Goal: Transaction & Acquisition: Download file/media

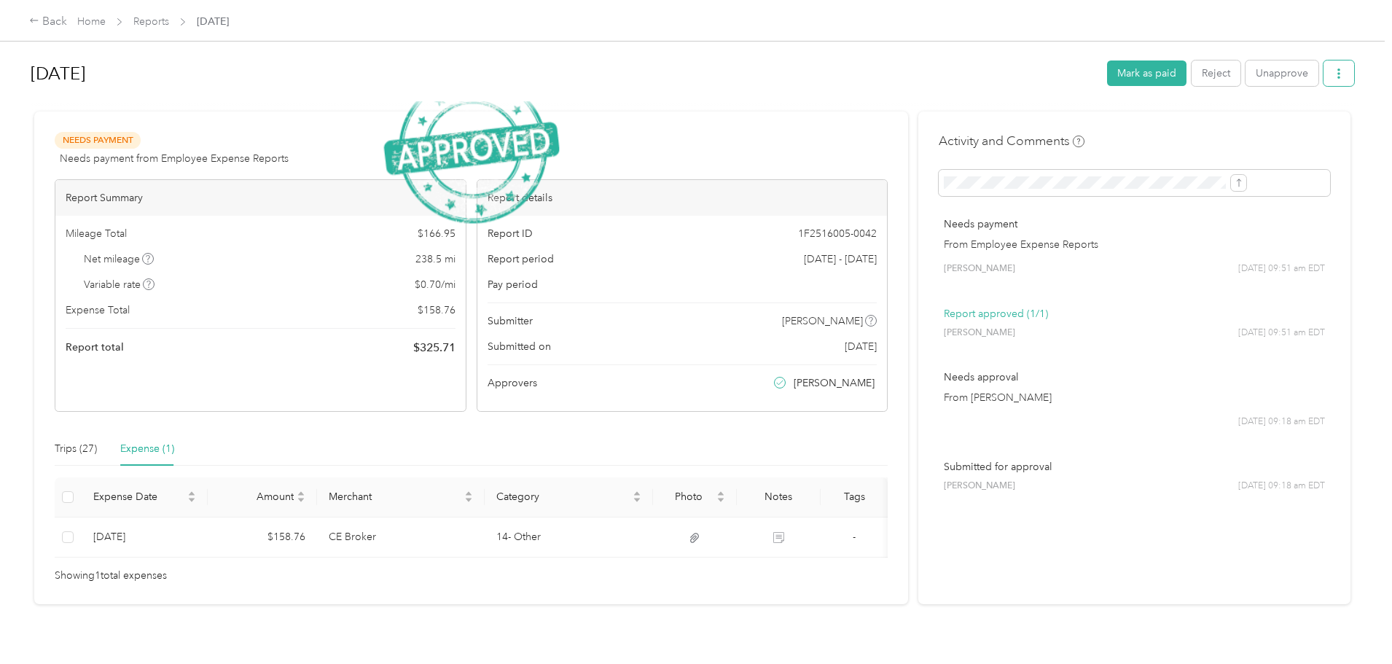
click at [1333, 69] on icon "button" at bounding box center [1338, 73] width 10 height 10
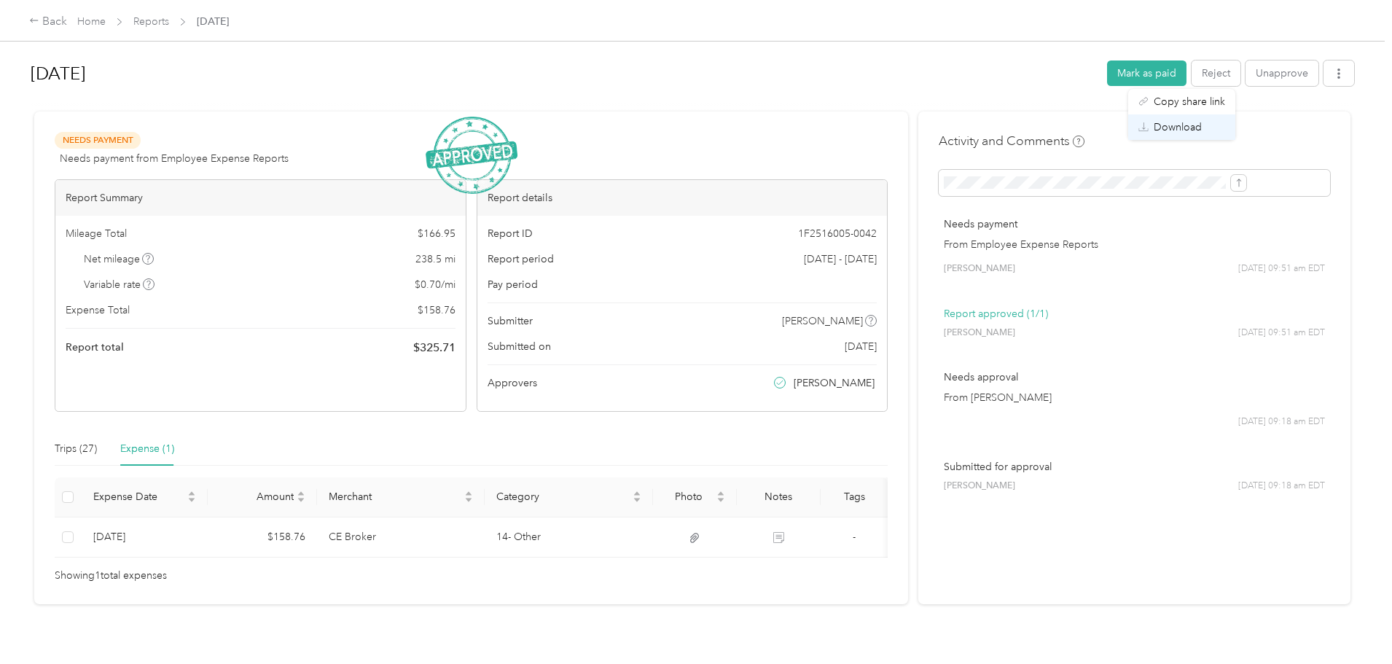
click at [1199, 123] on span "Download" at bounding box center [1177, 126] width 48 height 15
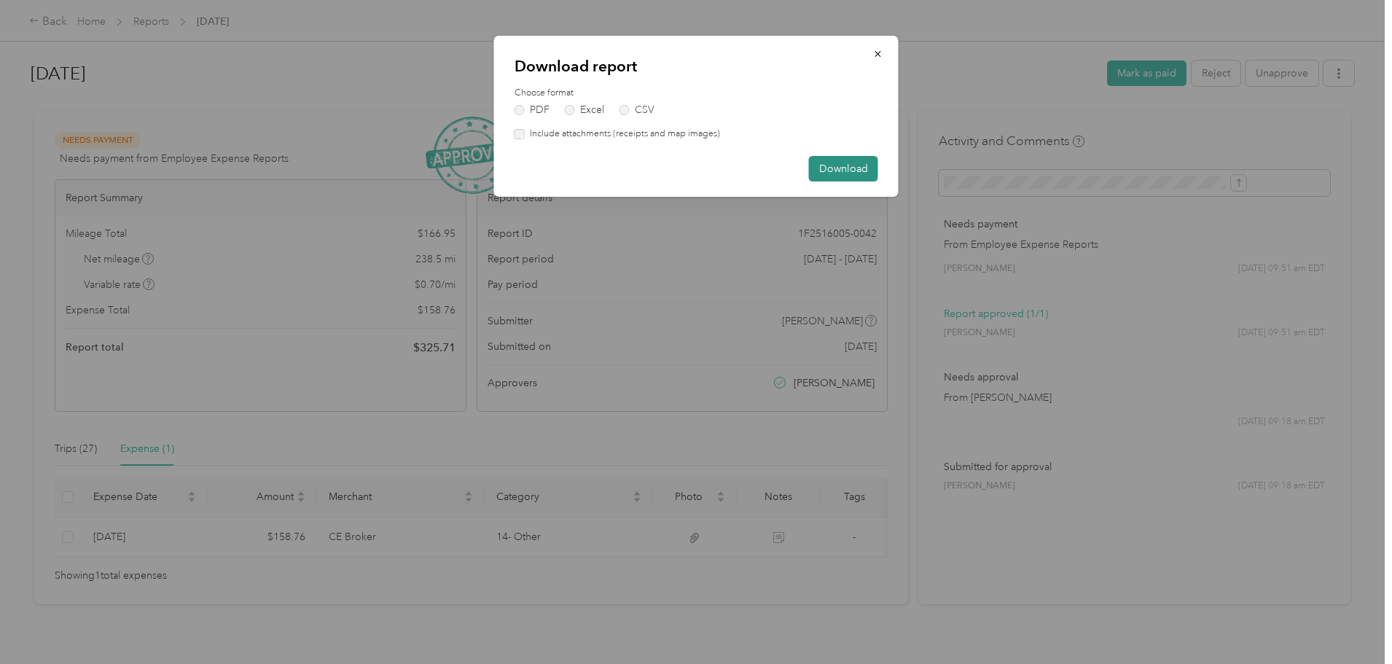
click at [850, 166] on button "Download" at bounding box center [843, 169] width 69 height 26
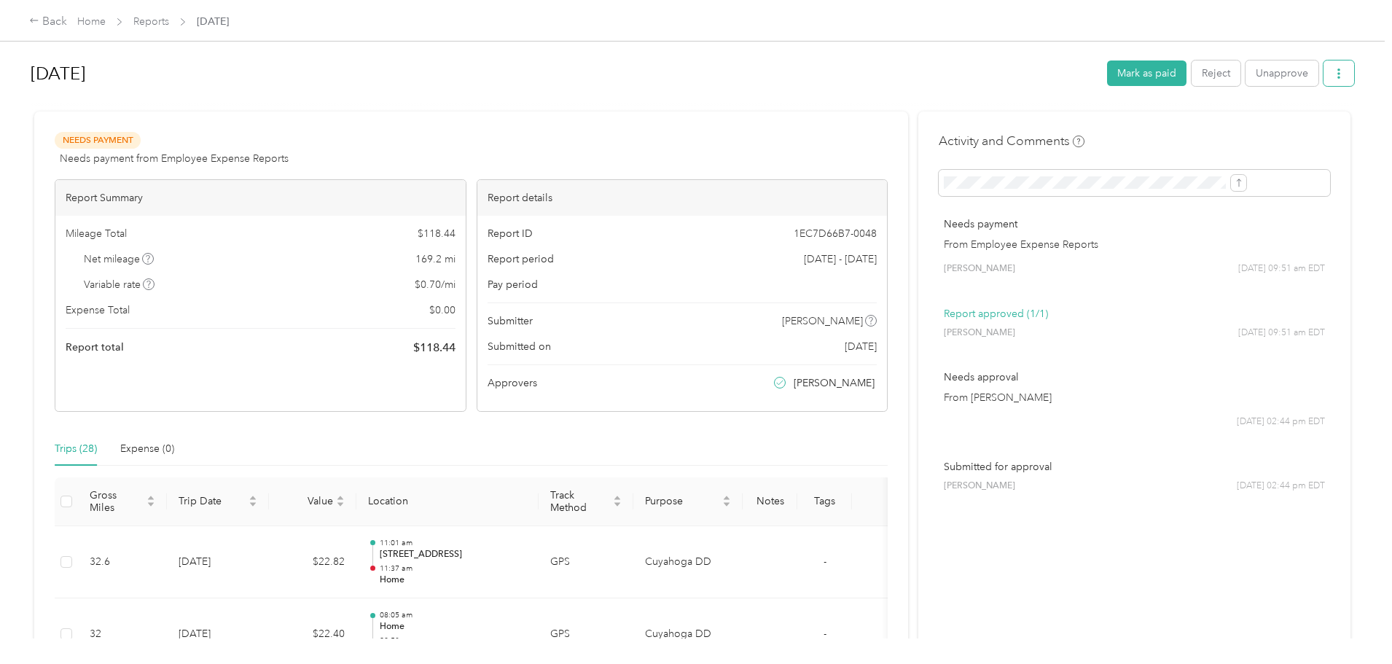
click at [1323, 69] on button "button" at bounding box center [1338, 73] width 31 height 26
click at [1188, 132] on span "Download" at bounding box center [1177, 126] width 48 height 15
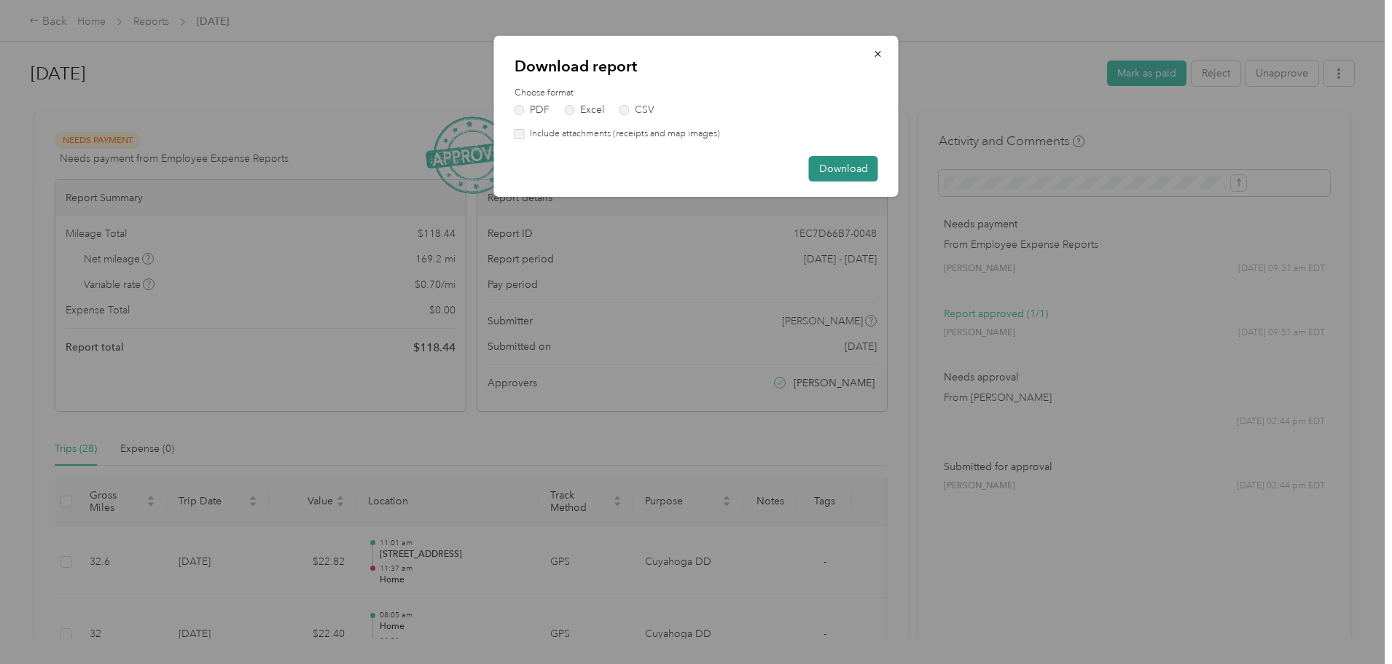
click at [857, 176] on button "Download" at bounding box center [843, 169] width 69 height 26
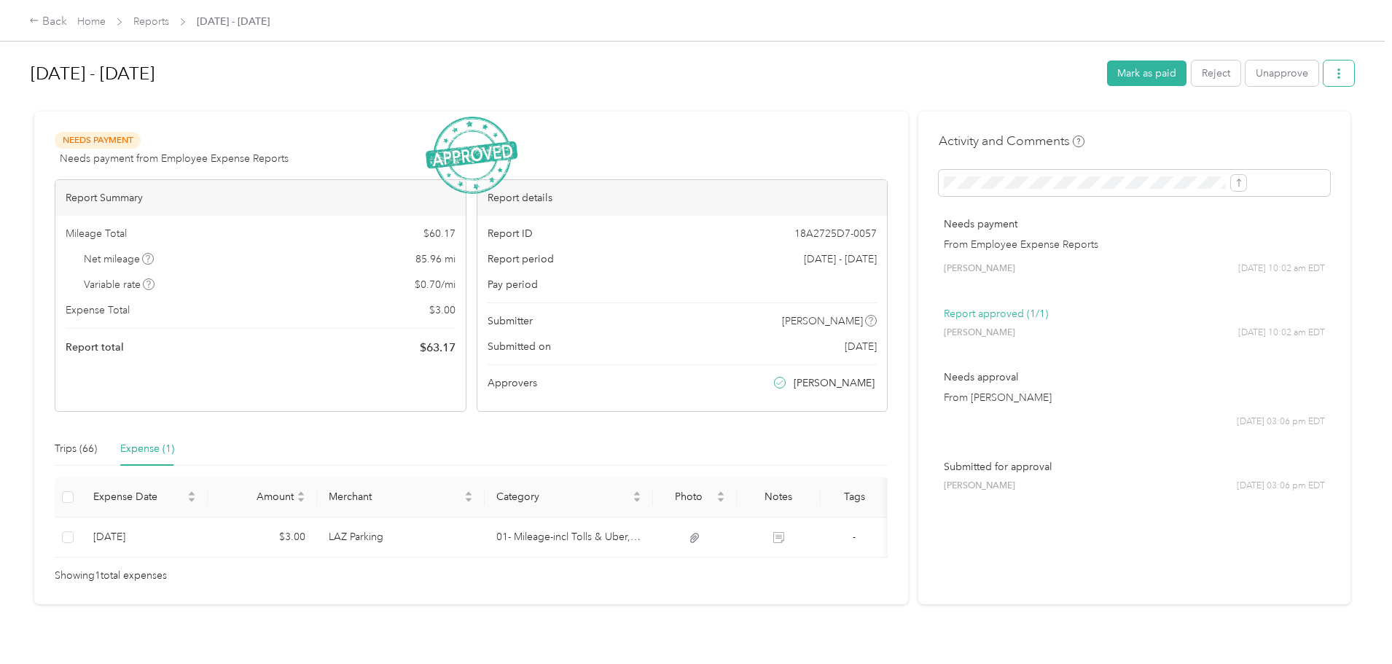
click at [1323, 66] on button "button" at bounding box center [1338, 73] width 31 height 26
click at [1193, 133] on span "Download" at bounding box center [1177, 126] width 48 height 15
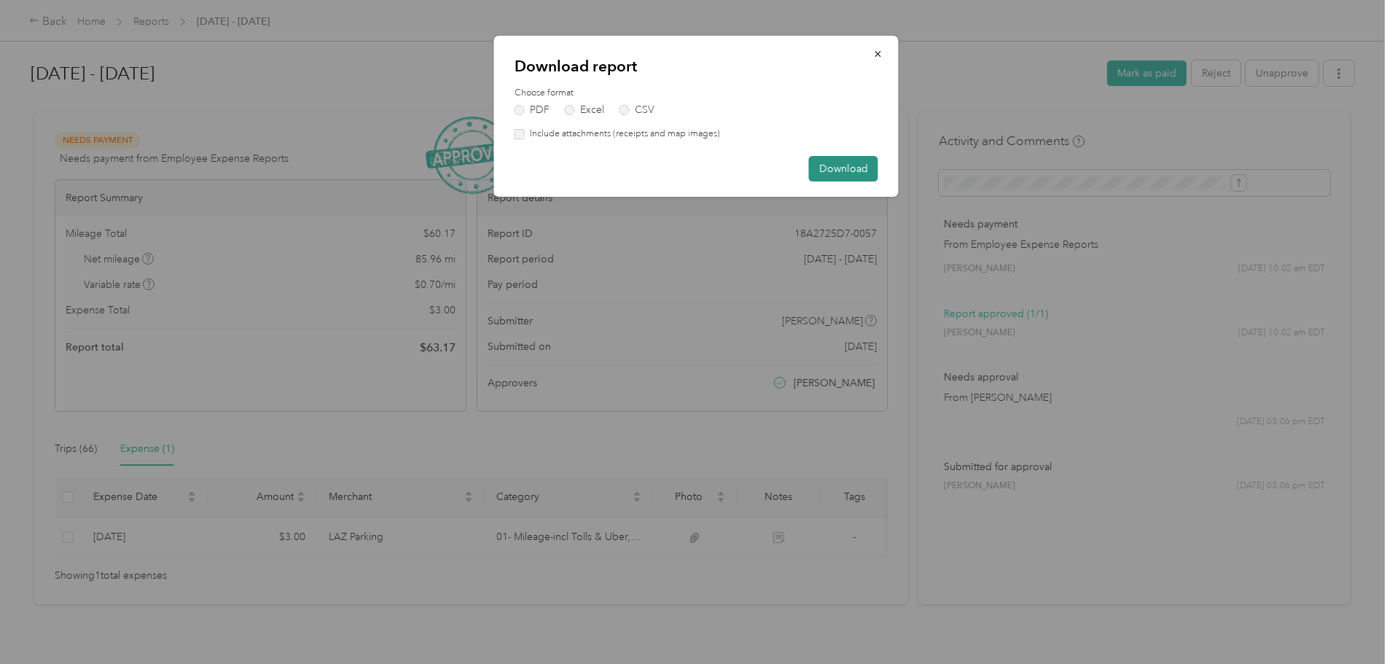
click at [843, 166] on button "Download" at bounding box center [843, 169] width 69 height 26
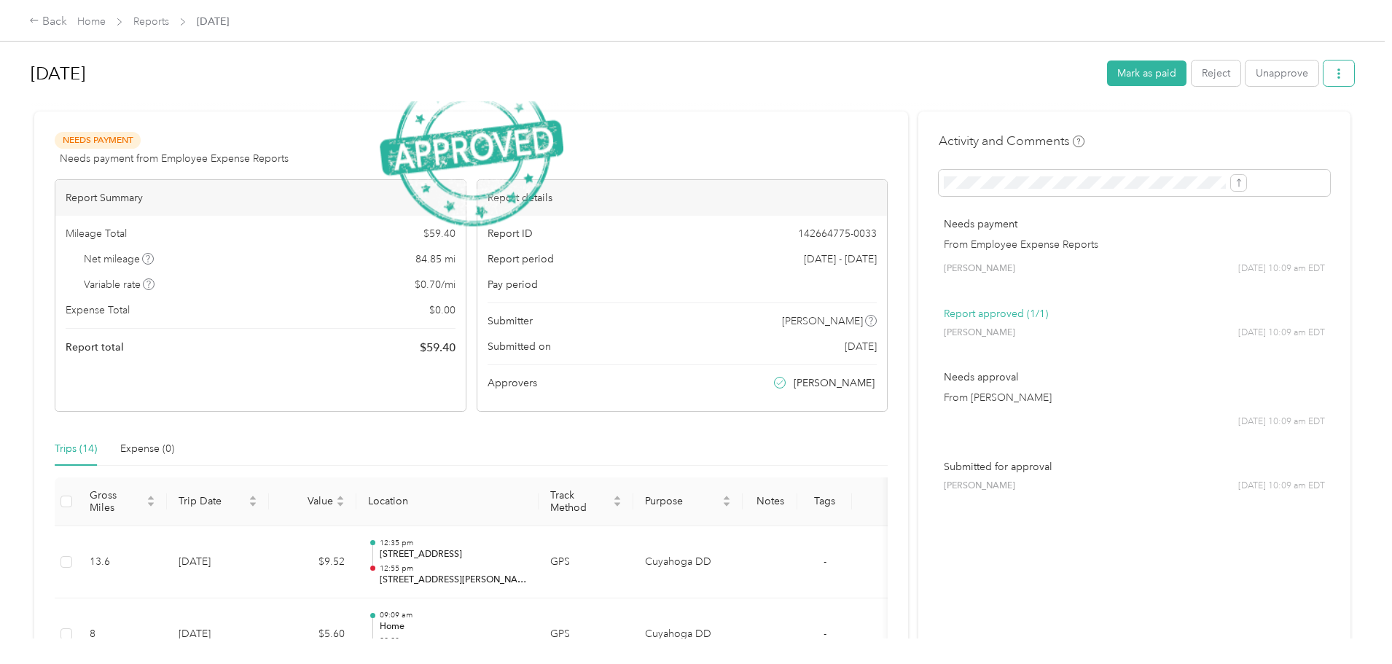
click at [1323, 70] on button "button" at bounding box center [1338, 73] width 31 height 26
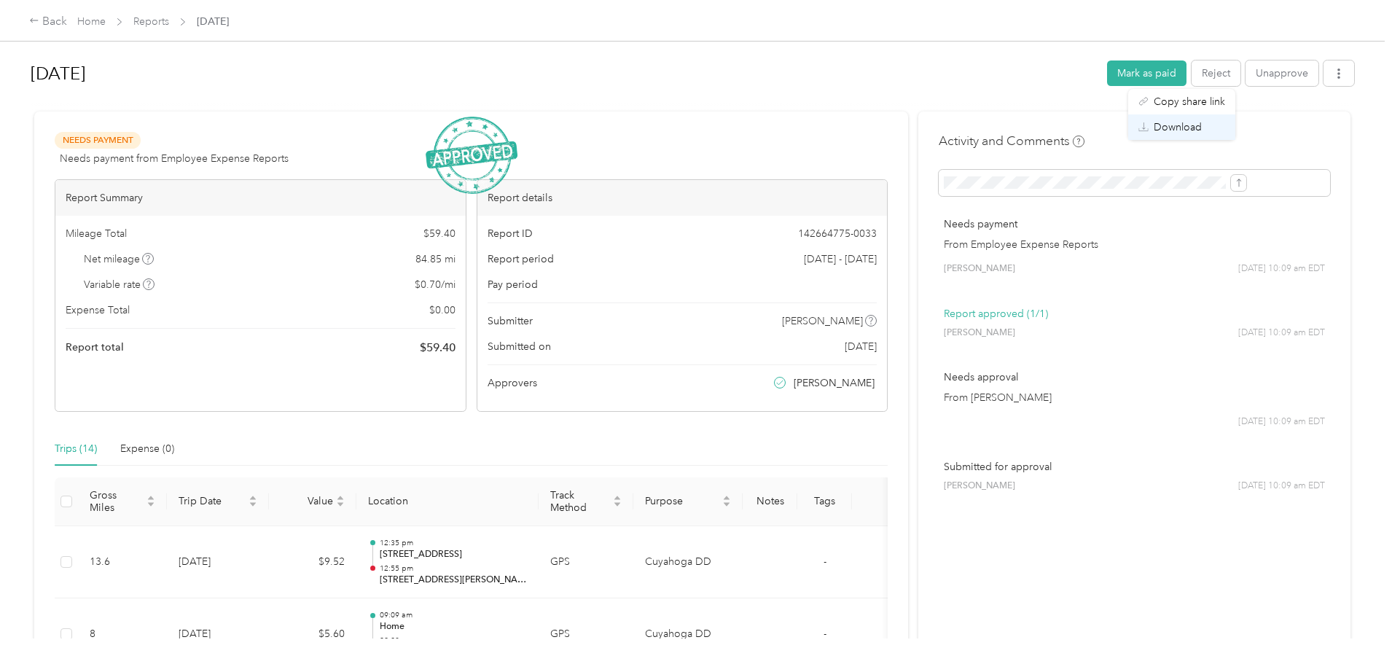
click at [1173, 123] on span "Download" at bounding box center [1177, 126] width 48 height 15
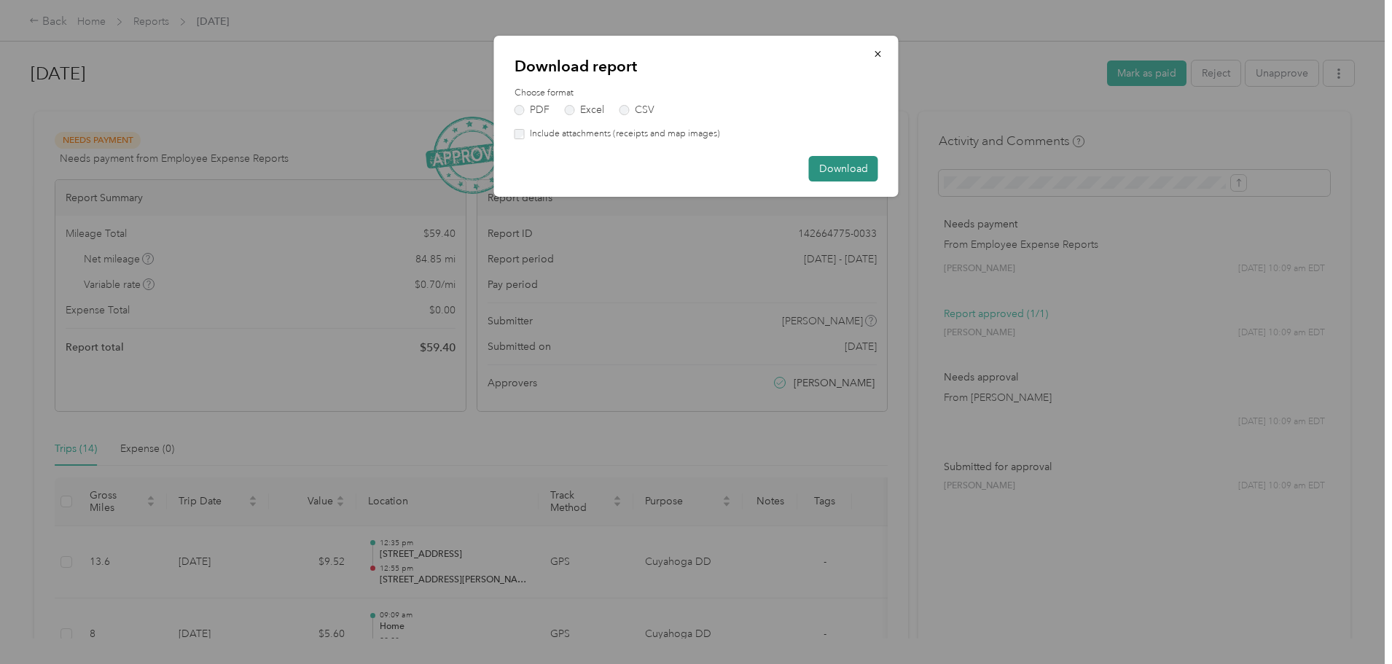
click at [855, 170] on button "Download" at bounding box center [843, 169] width 69 height 26
click at [850, 167] on button "Download" at bounding box center [835, 169] width 85 height 26
click at [863, 168] on button "Download" at bounding box center [835, 169] width 85 height 26
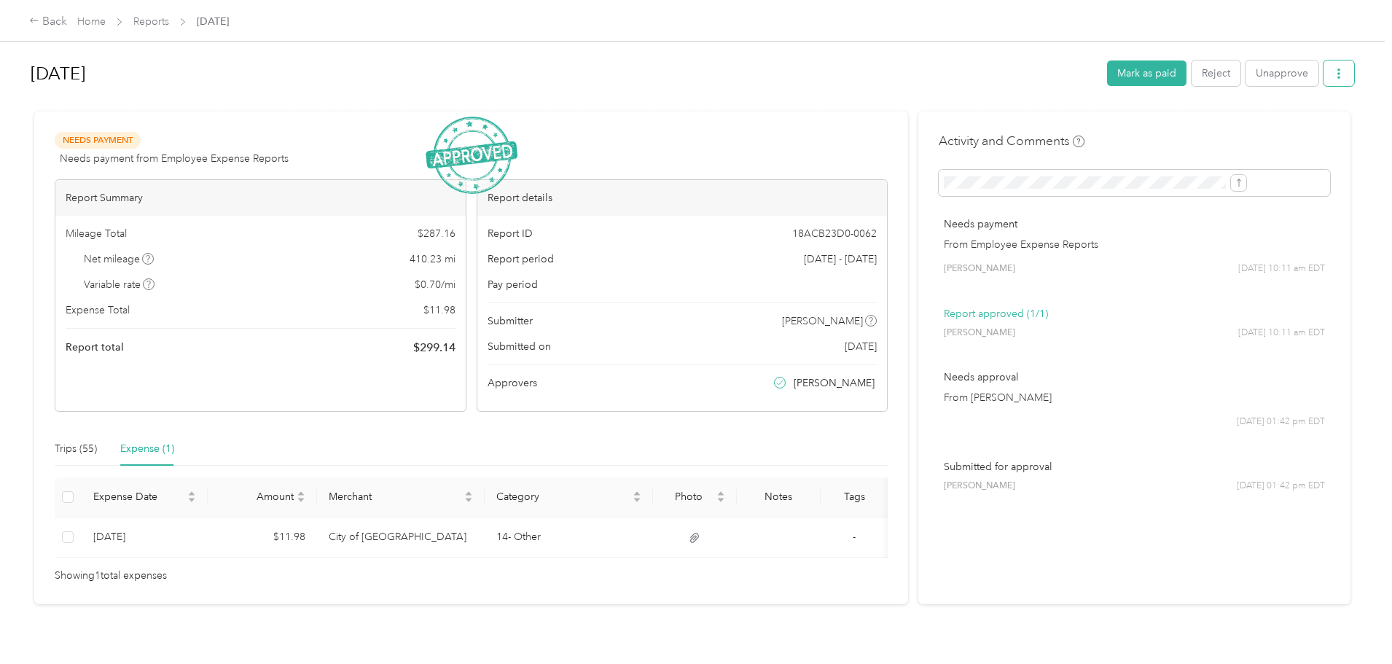
click at [1333, 73] on icon "button" at bounding box center [1338, 73] width 10 height 10
click at [1155, 136] on li "Download" at bounding box center [1181, 127] width 107 height 26
click at [1154, 128] on span "Download" at bounding box center [1177, 126] width 48 height 15
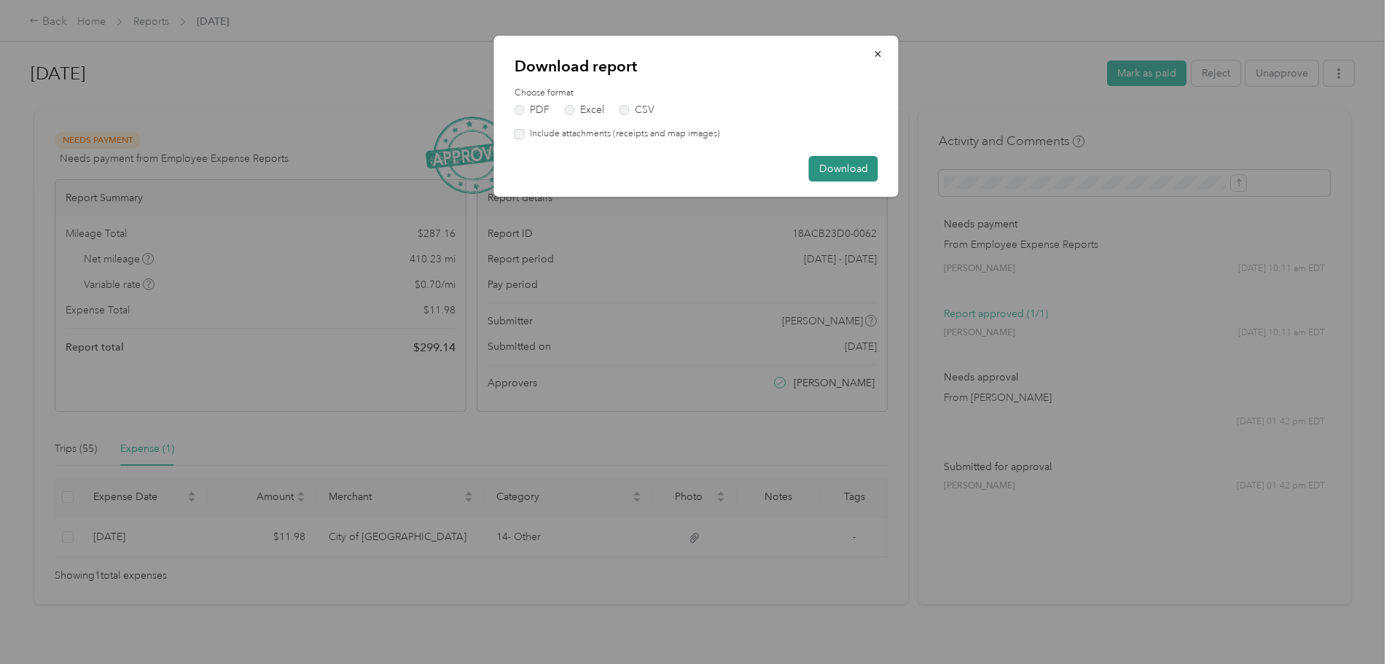
click at [823, 165] on button "Download" at bounding box center [843, 169] width 69 height 26
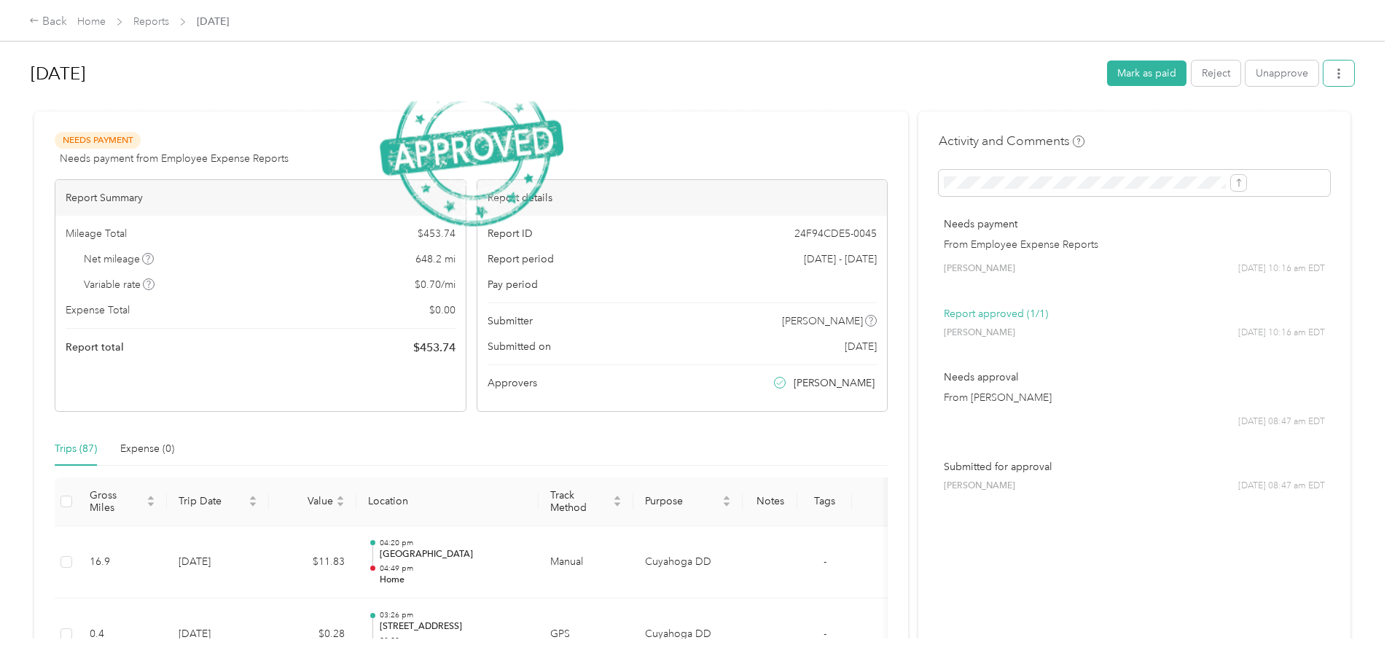
click at [1323, 73] on button "button" at bounding box center [1338, 73] width 31 height 26
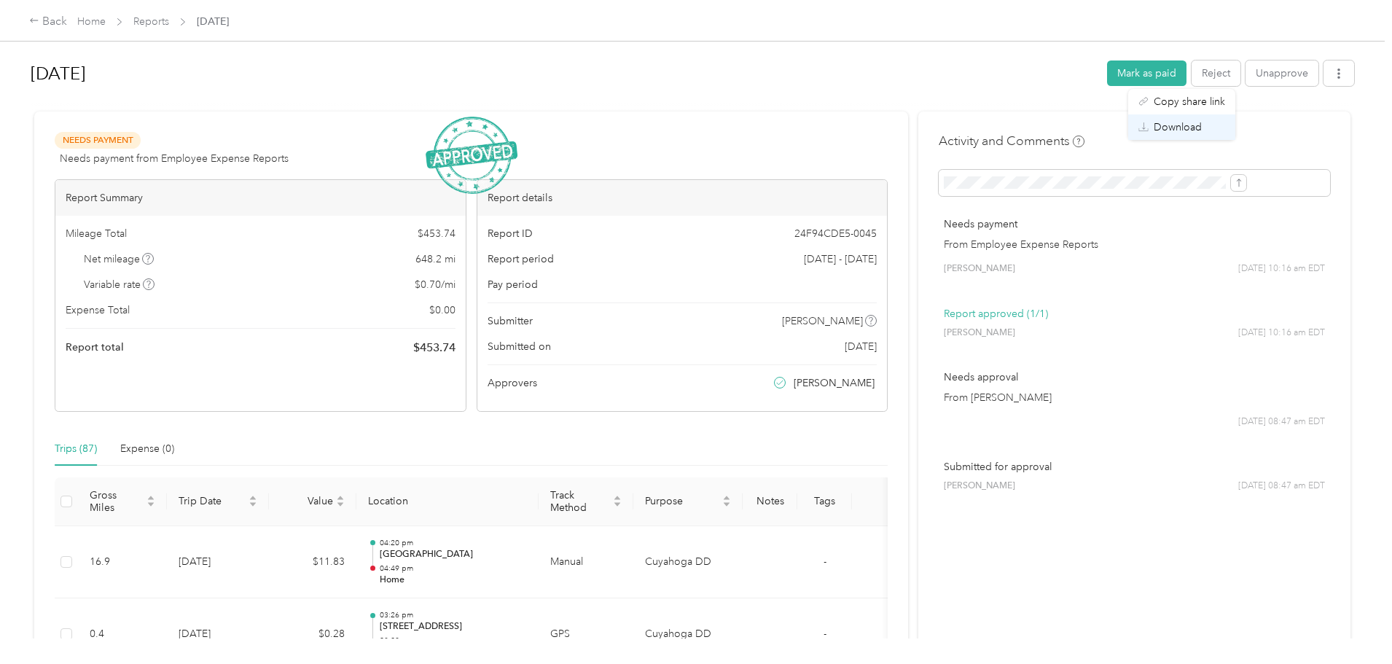
click at [1204, 123] on div "Download" at bounding box center [1181, 126] width 87 height 15
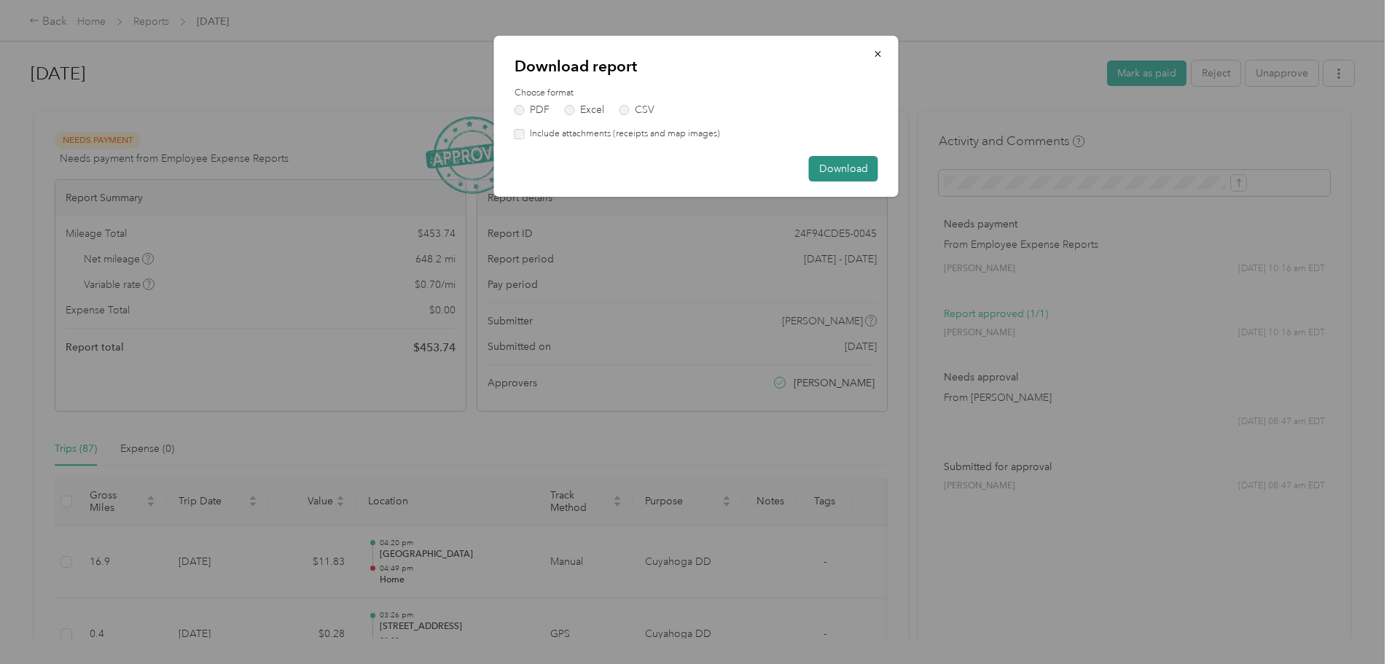
click at [868, 174] on button "Download" at bounding box center [843, 169] width 69 height 26
